Goal: Task Accomplishment & Management: Complete application form

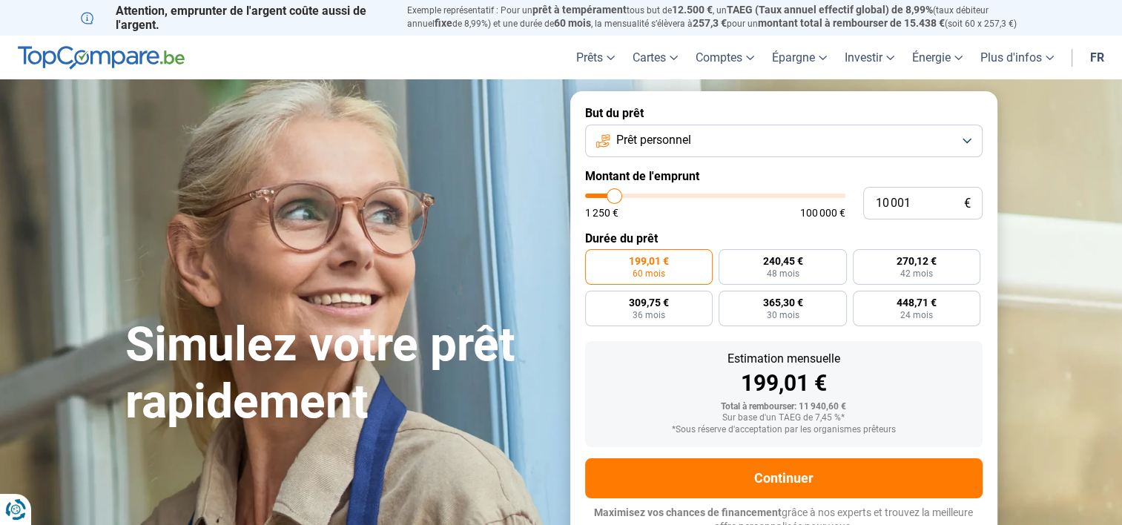
type input "10 500"
type input "10500"
type input "10 750"
type input "10750"
type input "11 000"
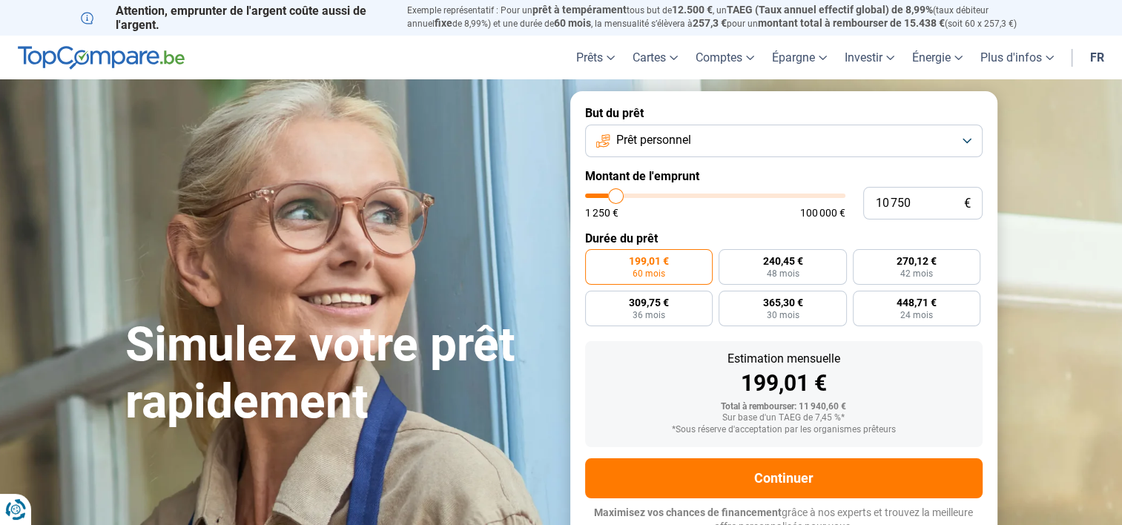
type input "11000"
type input "11 250"
type input "11250"
type input "11 500"
type input "11500"
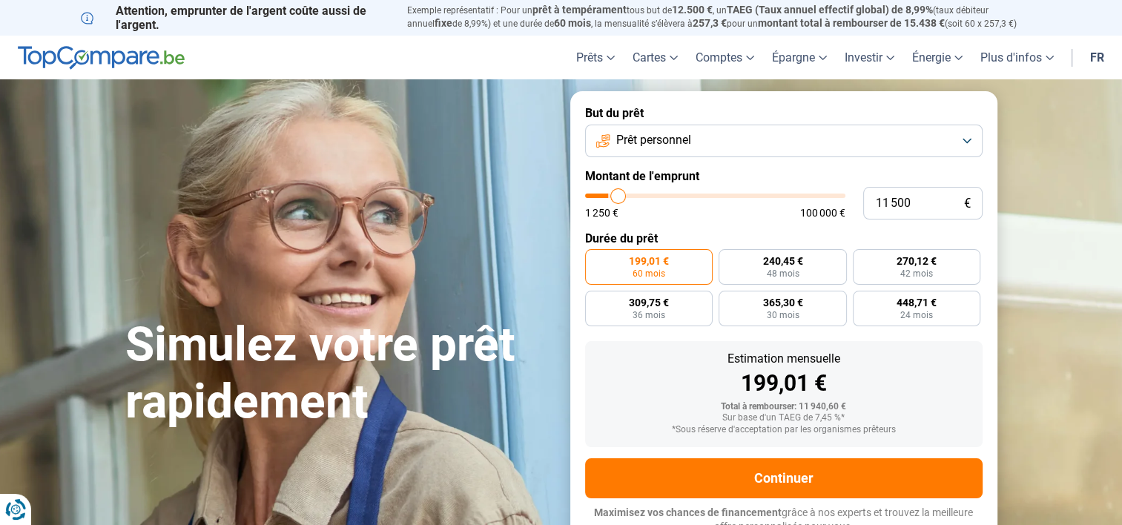
type input "11 750"
type input "11750"
type input "12 000"
type input "12000"
type input "12 250"
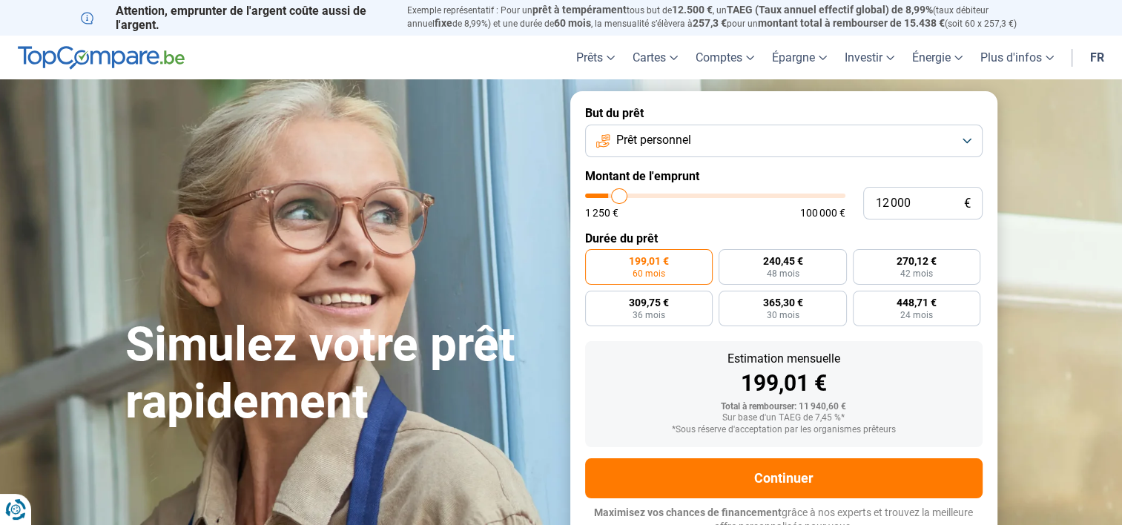
type input "12250"
type input "12 500"
type input "12500"
type input "12 750"
type input "12750"
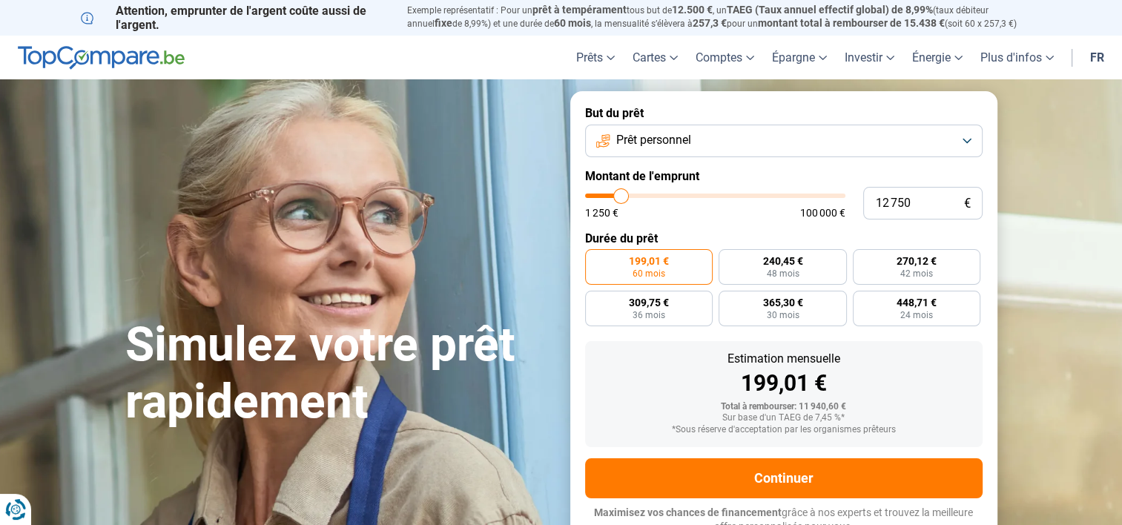
type input "13 500"
type input "13500"
type input "14 000"
type input "14000"
type input "14 500"
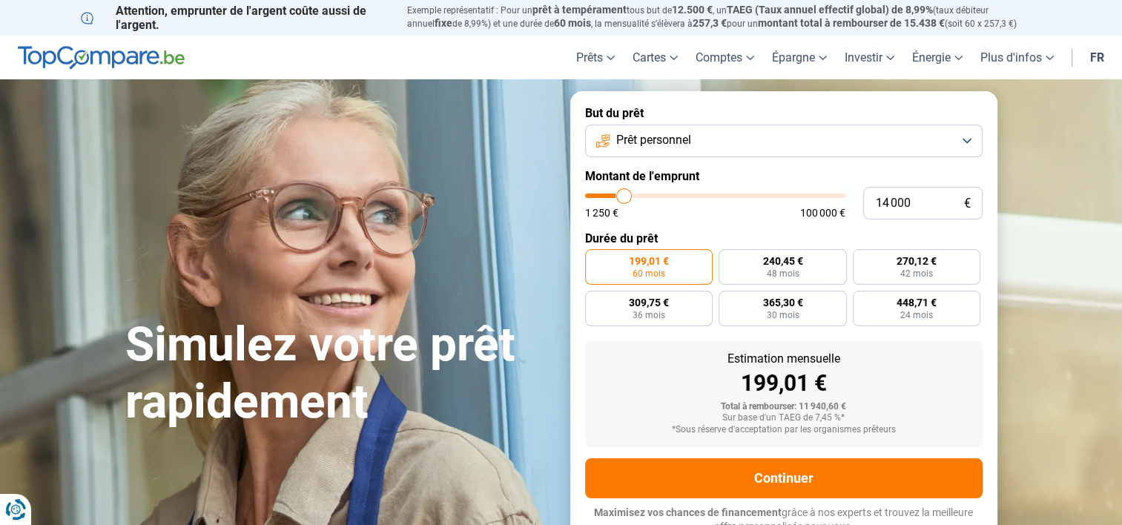
type input "14500"
type input "14 750"
type input "14750"
type input "15 000"
type input "15000"
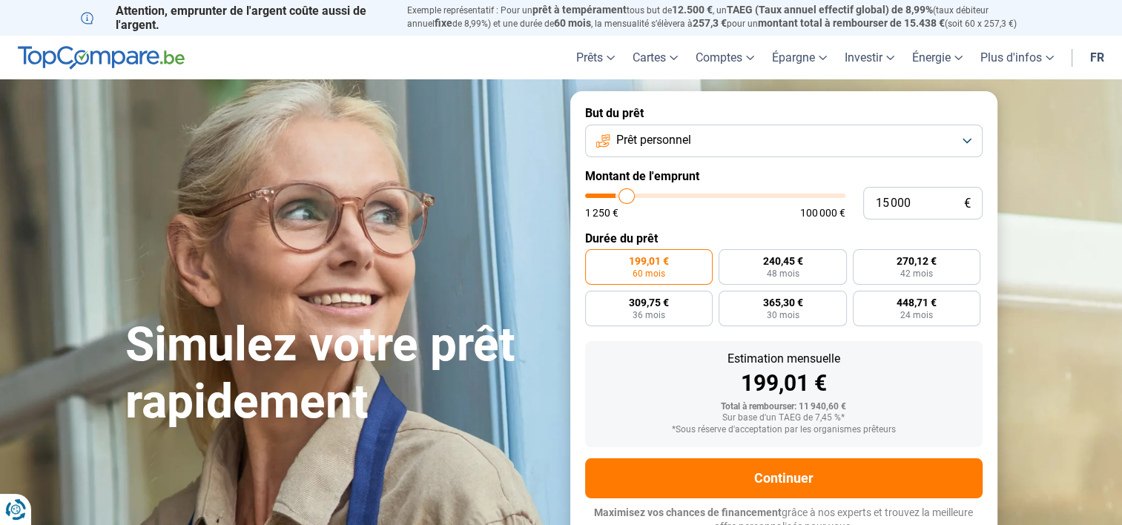
type input "15 500"
type input "15500"
type input "15 750"
type input "15750"
type input "15 250"
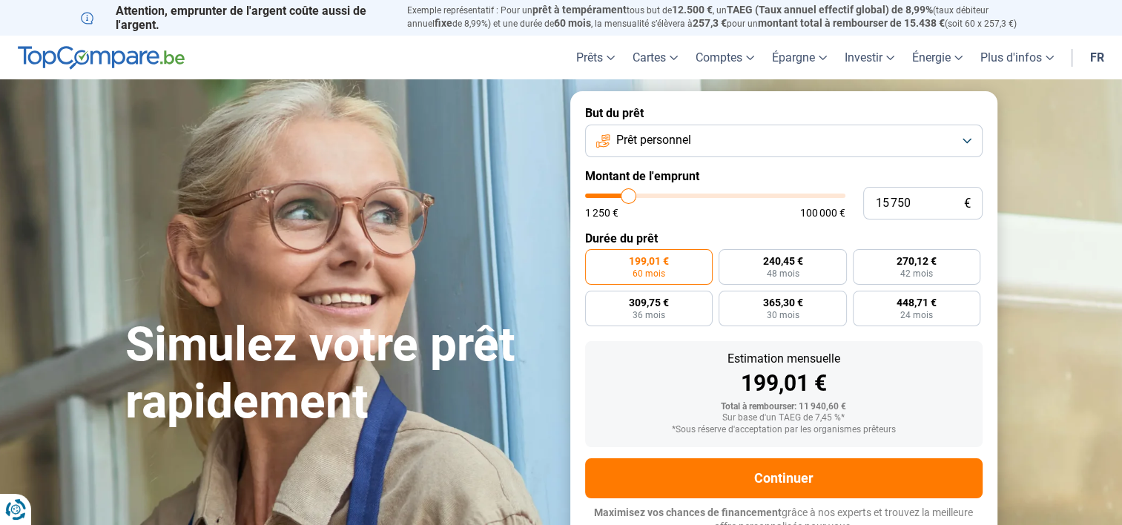
type input "15250"
type input "14 750"
type input "14750"
type input "14 500"
type input "14500"
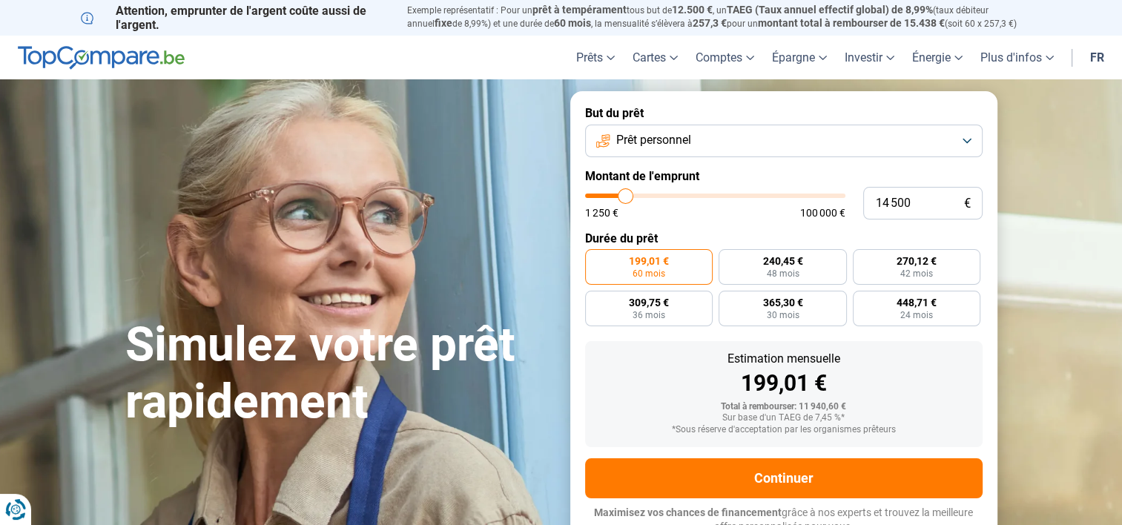
type input "13 500"
type input "13500"
type input "12 750"
type input "12750"
type input "12 500"
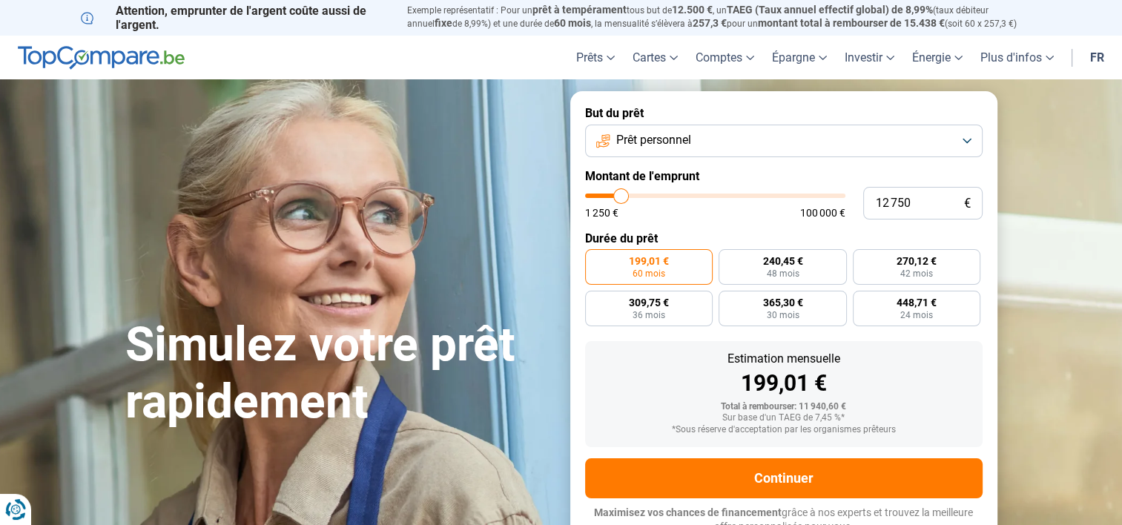
type input "12500"
type input "12 250"
type input "12250"
type input "11 500"
type input "11500"
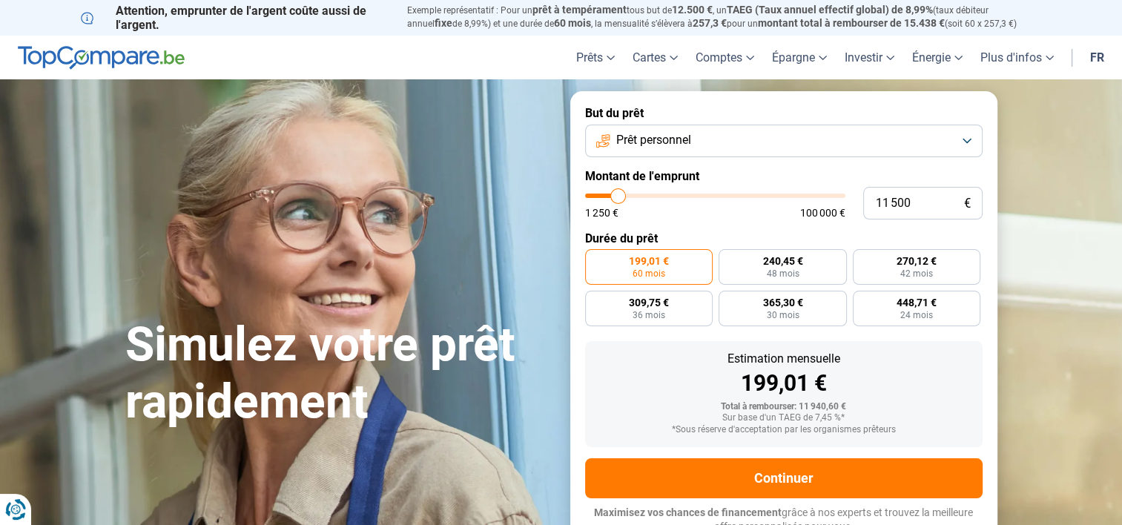
type input "11 000"
type input "11000"
type input "10 750"
type input "10750"
type input "10 500"
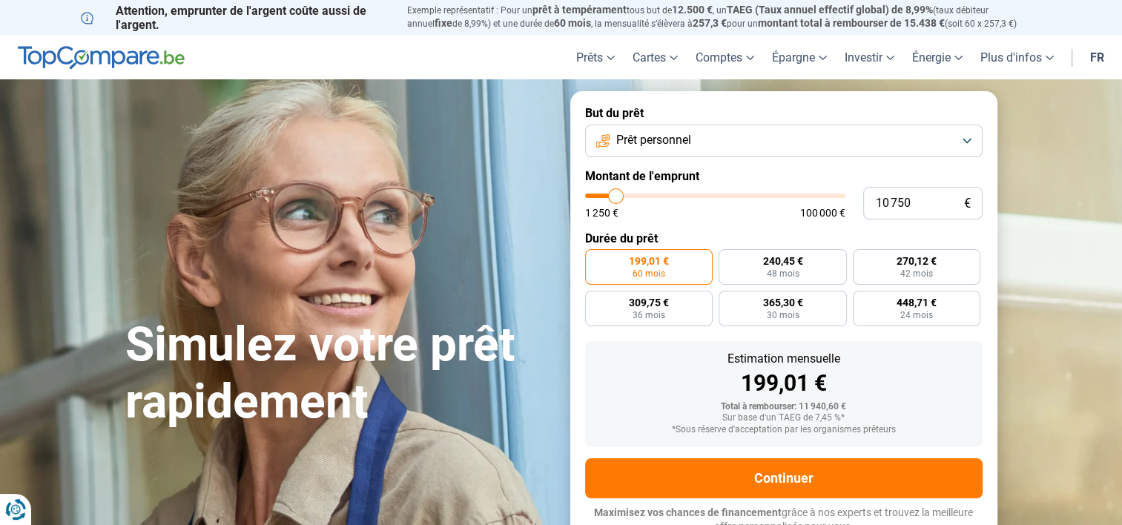
type input "10500"
type input "10 000"
type input "10000"
type input "9 750"
type input "9750"
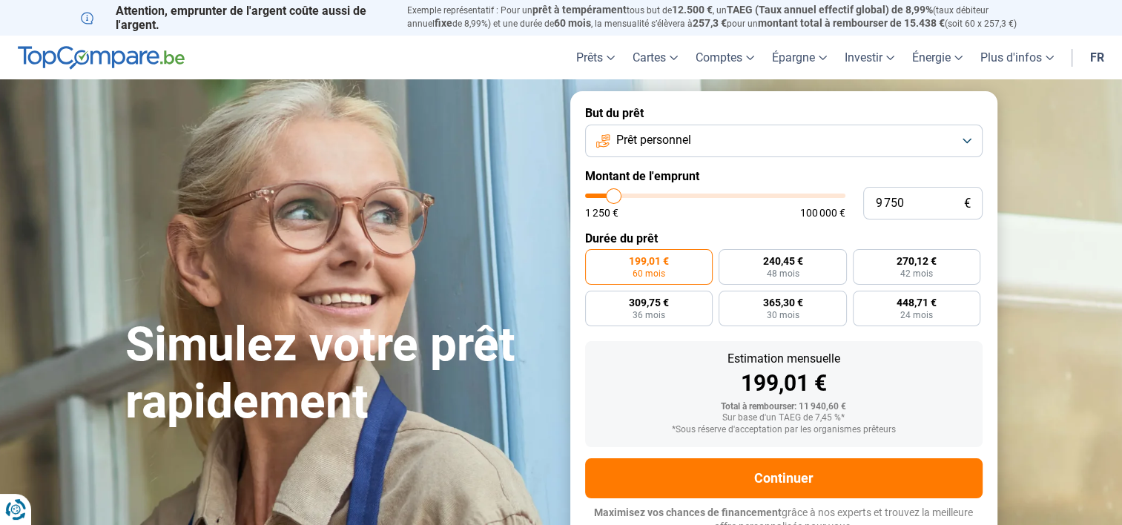
type input "10 000"
type input "10000"
type input "10 250"
type input "10250"
type input "10 000"
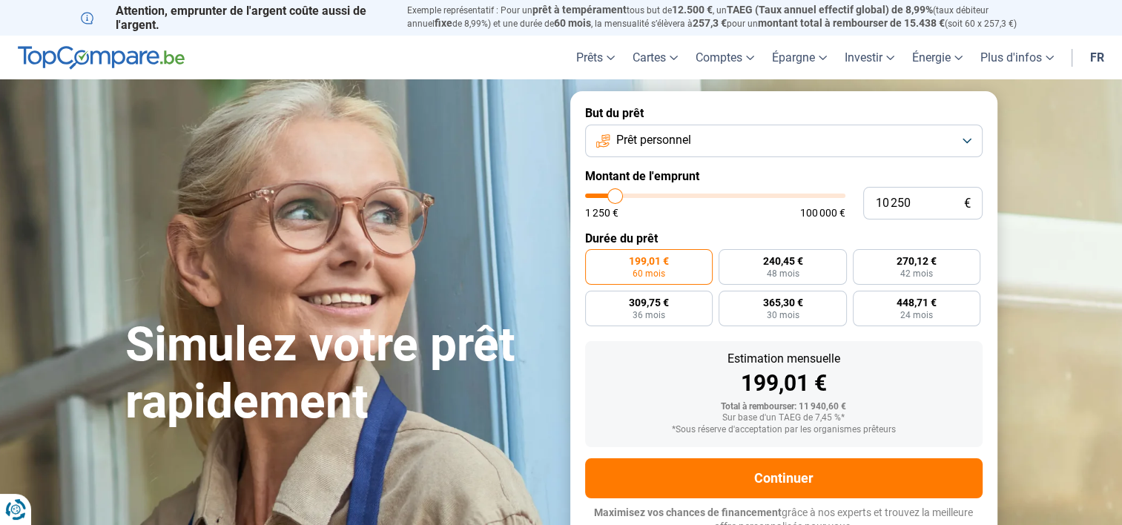
type input "10000"
type input "9 750"
type input "9750"
type input "10 000"
type input "10000"
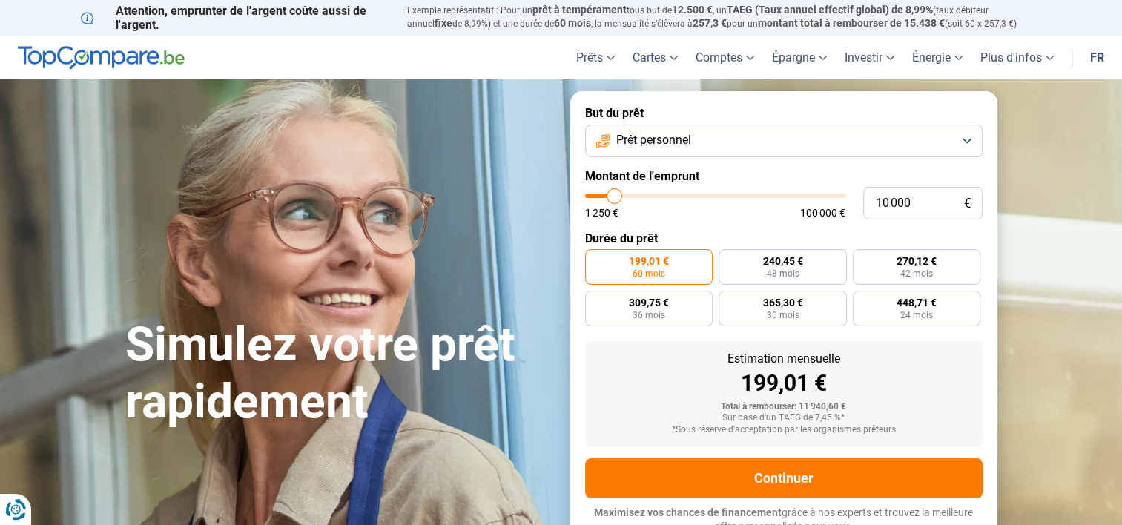
click at [614, 194] on input "range" at bounding box center [715, 196] width 260 height 4
radio input "true"
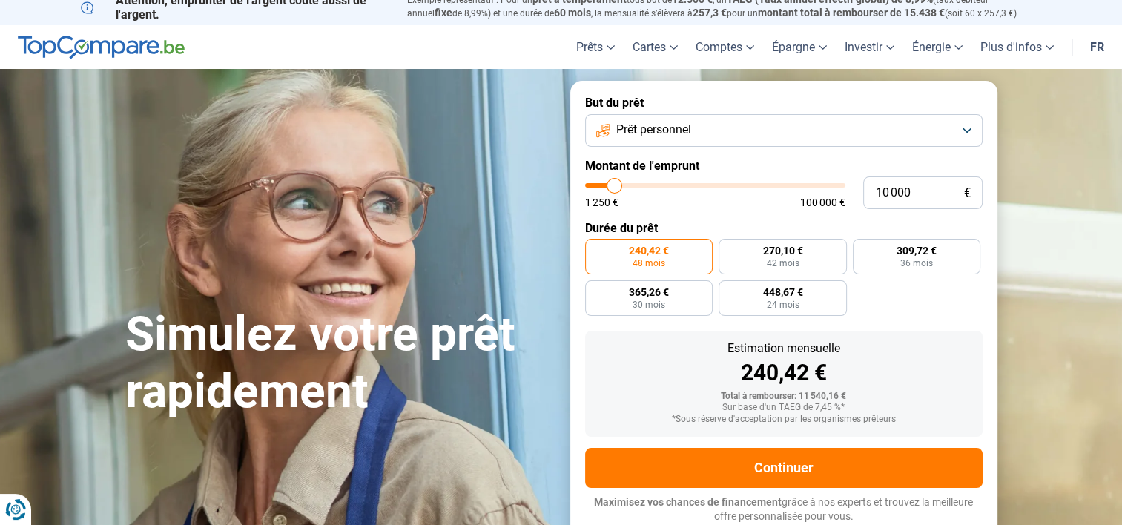
click at [972, 131] on button "Prêt personnel" at bounding box center [784, 130] width 398 height 33
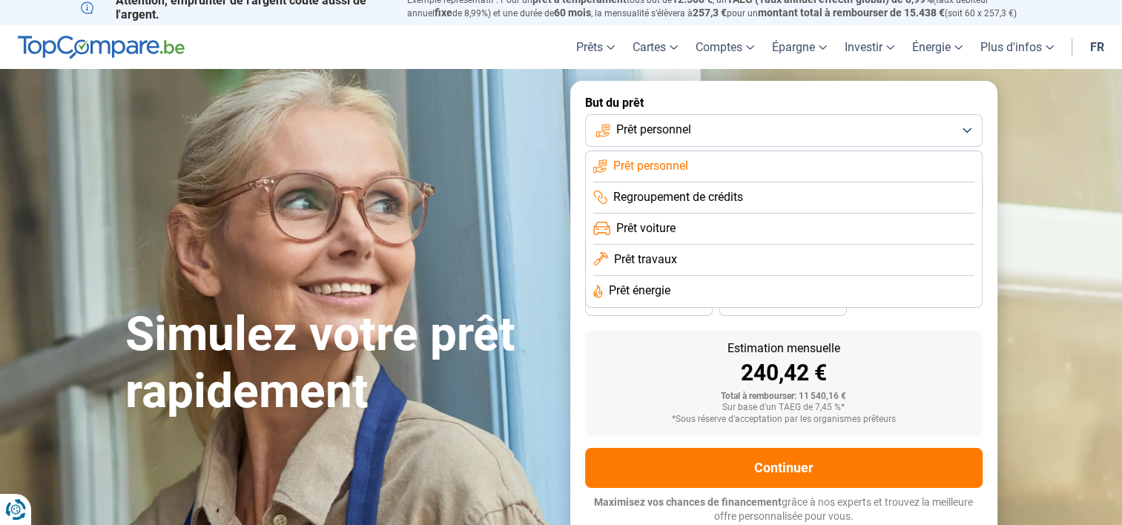
click at [814, 102] on label "But du prêt" at bounding box center [784, 103] width 398 height 14
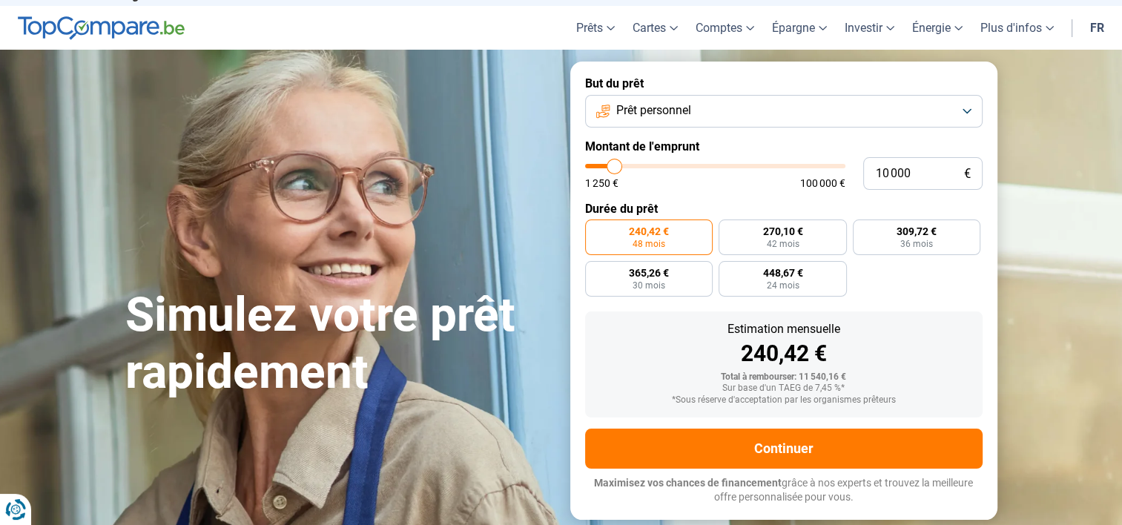
scroll to position [0, 0]
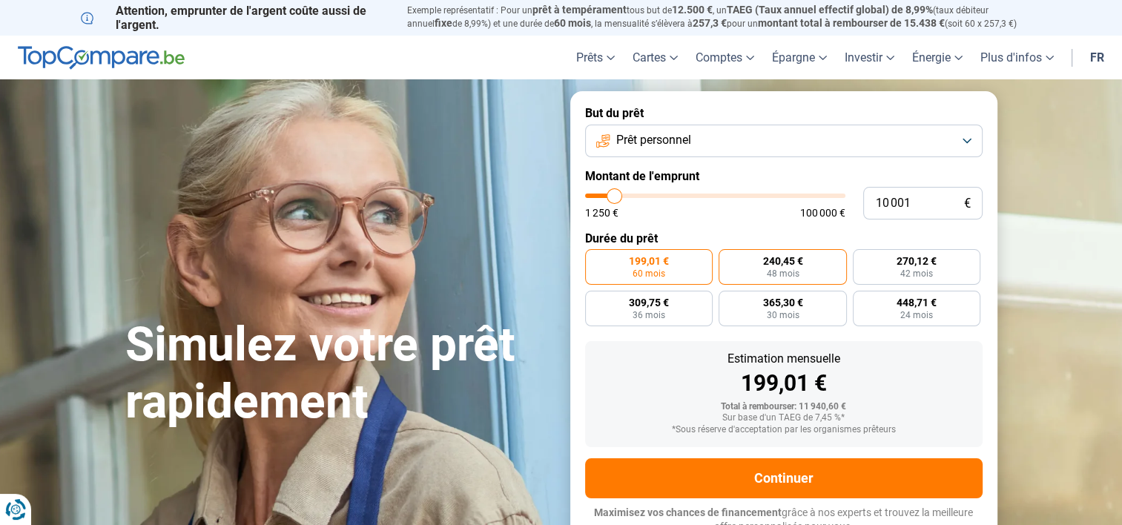
click at [771, 266] on span "240,45 €" at bounding box center [782, 261] width 40 height 10
click at [728, 259] on input "240,45 € 48 mois" at bounding box center [724, 254] width 10 height 10
radio input "true"
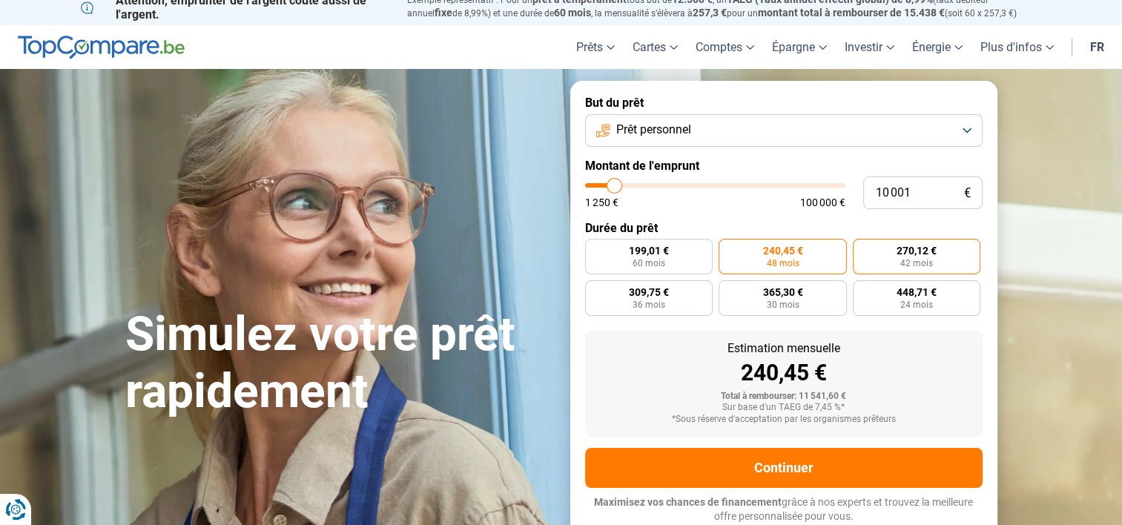
click at [931, 254] on span "270,12 €" at bounding box center [917, 250] width 40 height 10
click at [863, 248] on input "270,12 € 42 mois" at bounding box center [858, 244] width 10 height 10
radio input "true"
click at [800, 255] on span "240,45 €" at bounding box center [782, 250] width 40 height 10
click at [728, 248] on input "240,45 € 48 mois" at bounding box center [724, 244] width 10 height 10
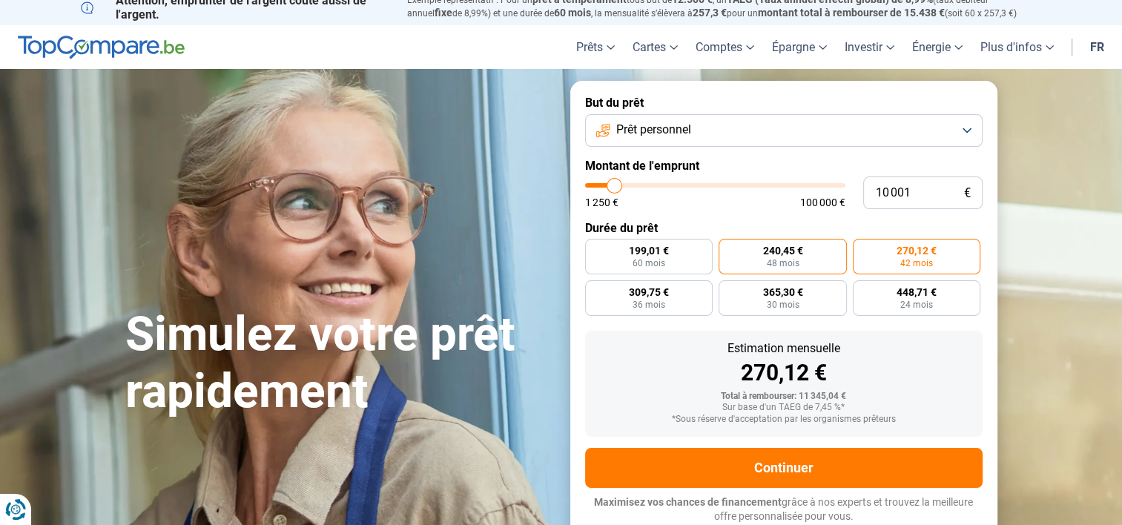
radio input "true"
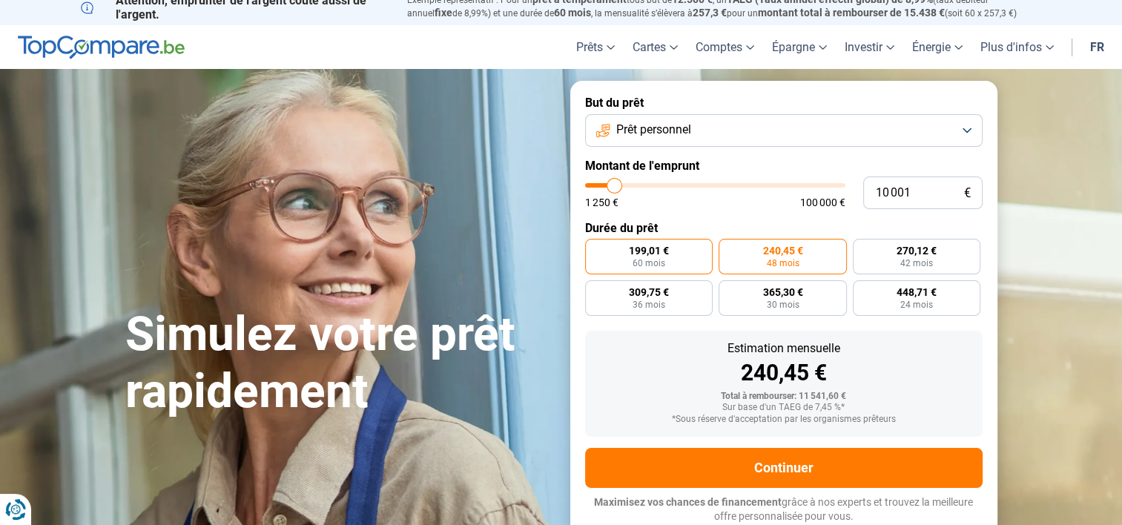
click at [658, 259] on span "60 mois" at bounding box center [649, 263] width 33 height 9
click at [595, 248] on input "199,01 € 60 mois" at bounding box center [590, 244] width 10 height 10
radio input "true"
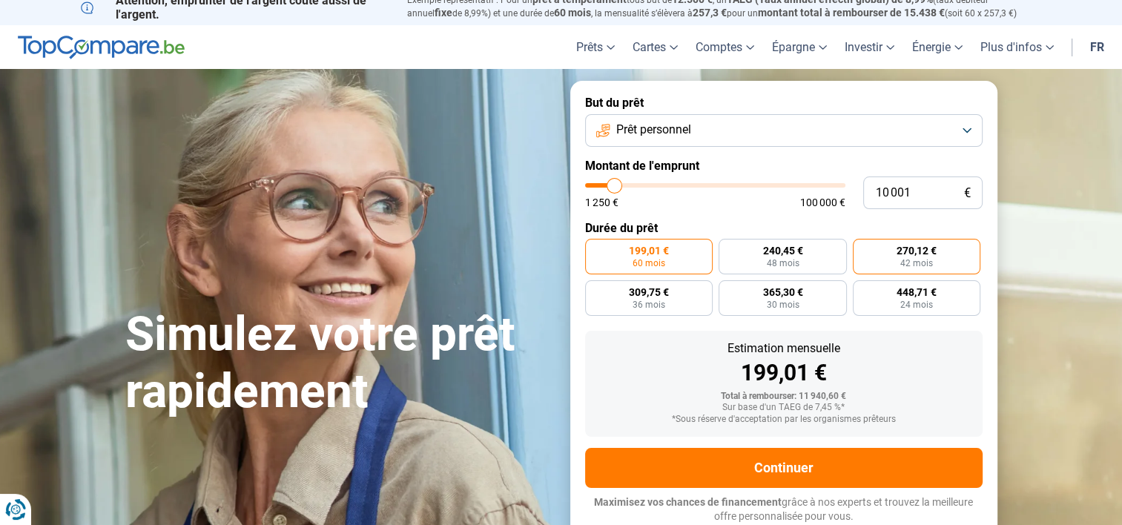
click at [914, 253] on span "270,12 €" at bounding box center [917, 250] width 40 height 10
click at [863, 248] on input "270,12 € 42 mois" at bounding box center [858, 244] width 10 height 10
radio input "true"
click at [932, 303] on label "448,71 € 24 mois" at bounding box center [917, 298] width 128 height 36
click at [863, 290] on input "448,71 € 24 mois" at bounding box center [858, 285] width 10 height 10
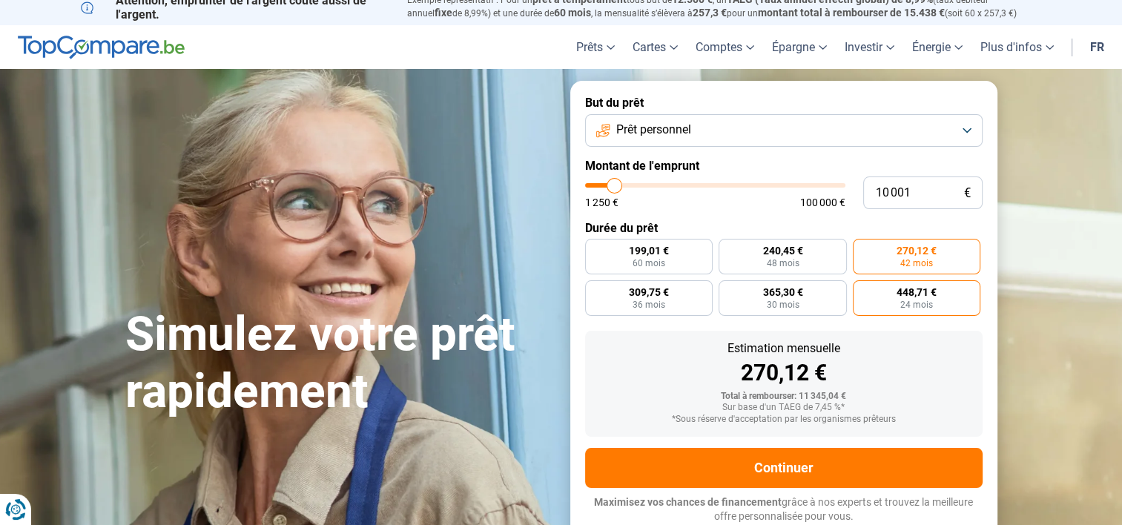
radio input "true"
click at [908, 251] on span "270,12 €" at bounding box center [917, 250] width 40 height 10
click at [863, 248] on input "270,12 € 42 mois" at bounding box center [858, 244] width 10 height 10
radio input "true"
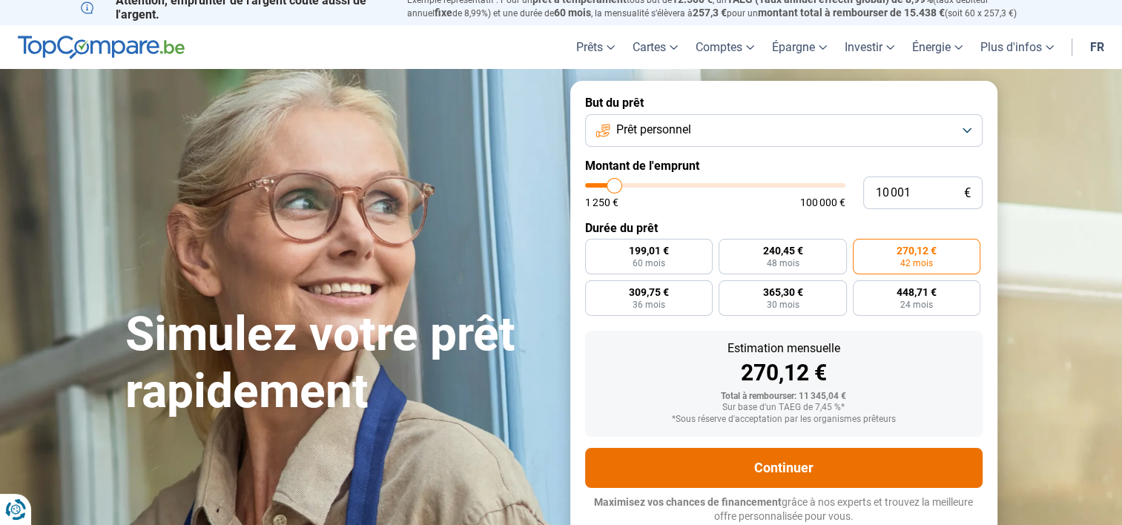
click at [814, 462] on button "Continuer" at bounding box center [784, 468] width 398 height 40
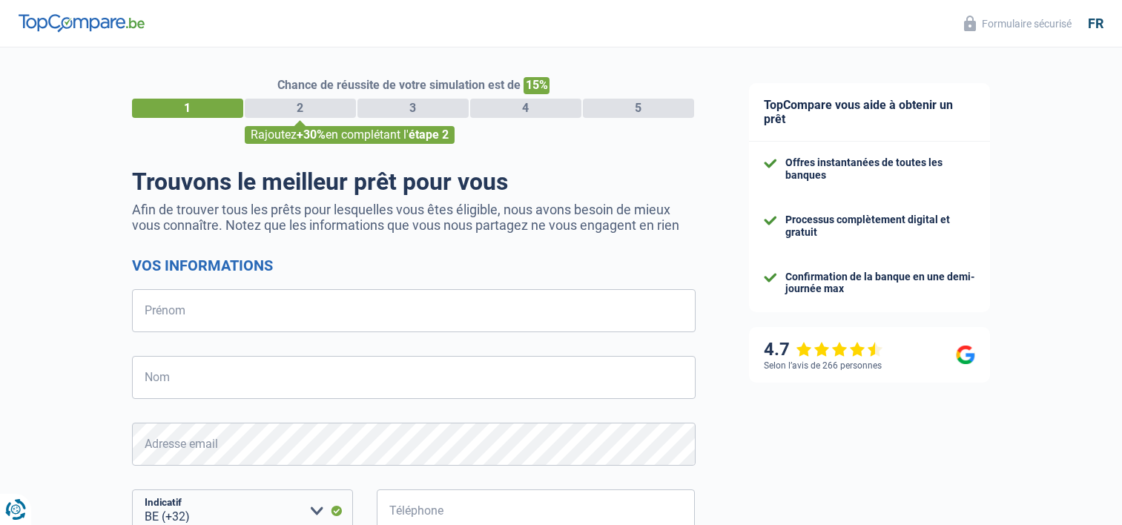
select select "32"
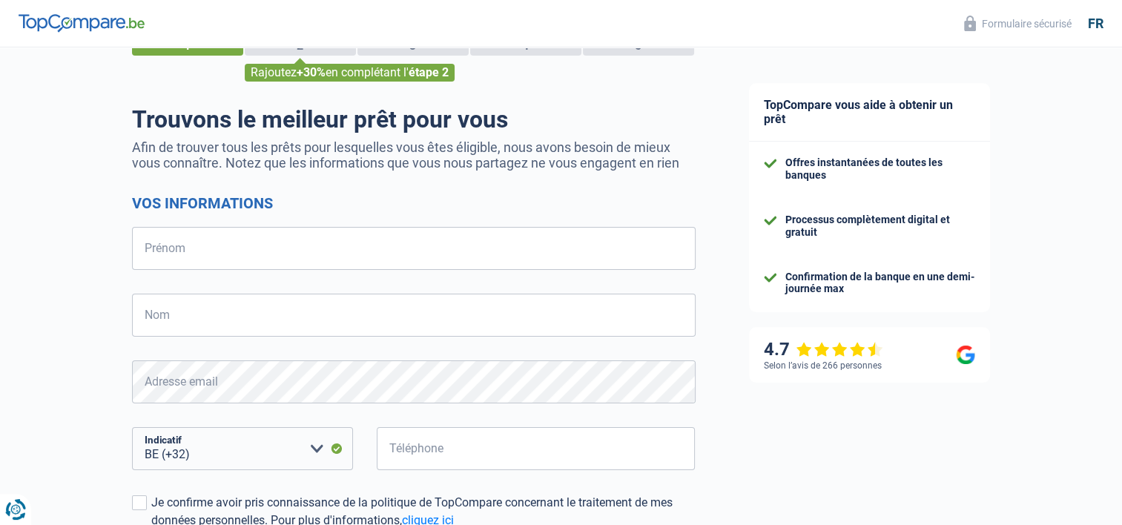
scroll to position [62, 0]
